Goal: Check status: Check status

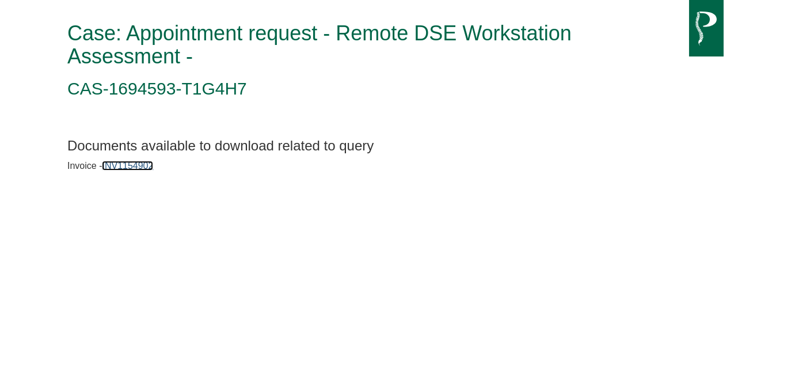
click at [130, 167] on link "INV1154902" at bounding box center [127, 166] width 51 height 10
click at [127, 162] on link "INV1154902" at bounding box center [127, 166] width 51 height 10
click at [123, 167] on link "INV1154902" at bounding box center [127, 166] width 51 height 10
